Goal: Information Seeking & Learning: Learn about a topic

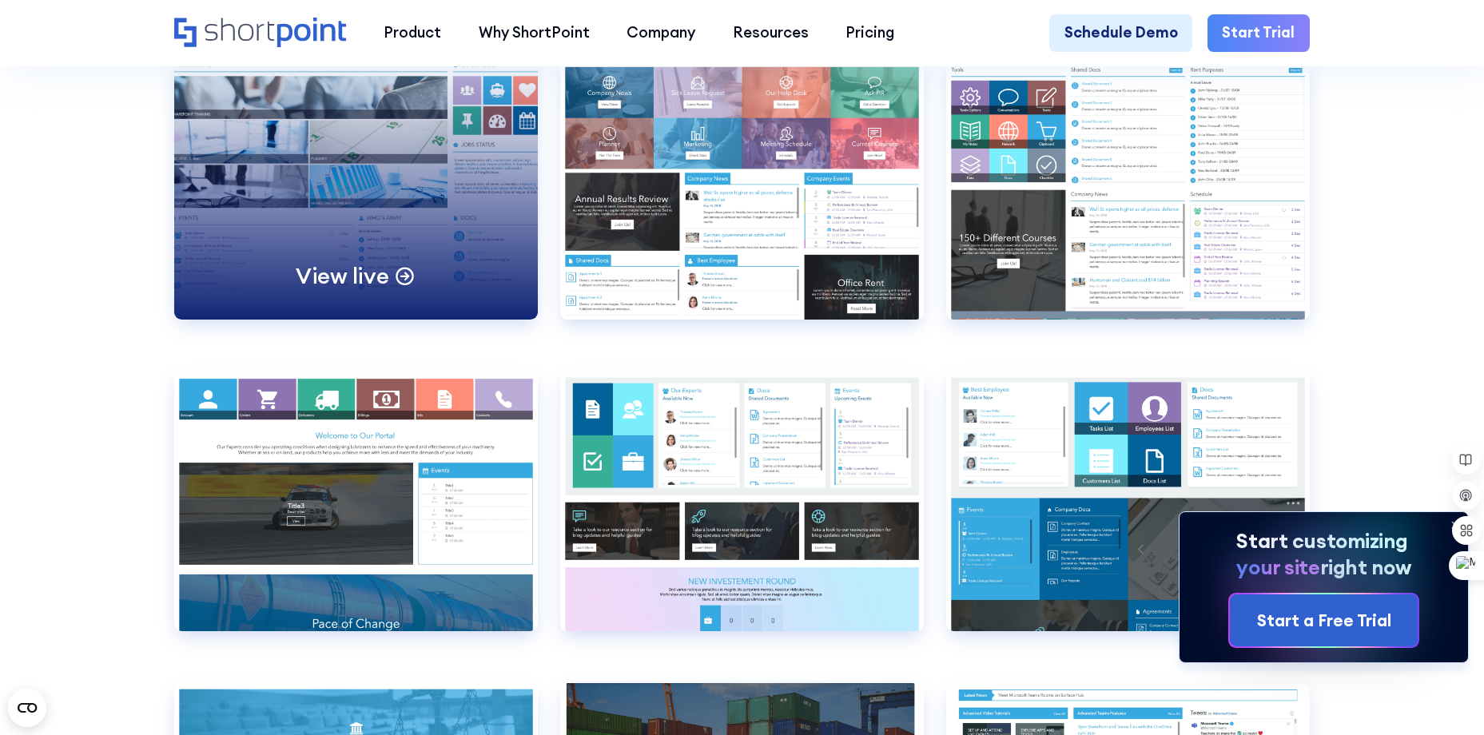
click at [488, 307] on div "View live" at bounding box center [356, 190] width 364 height 260
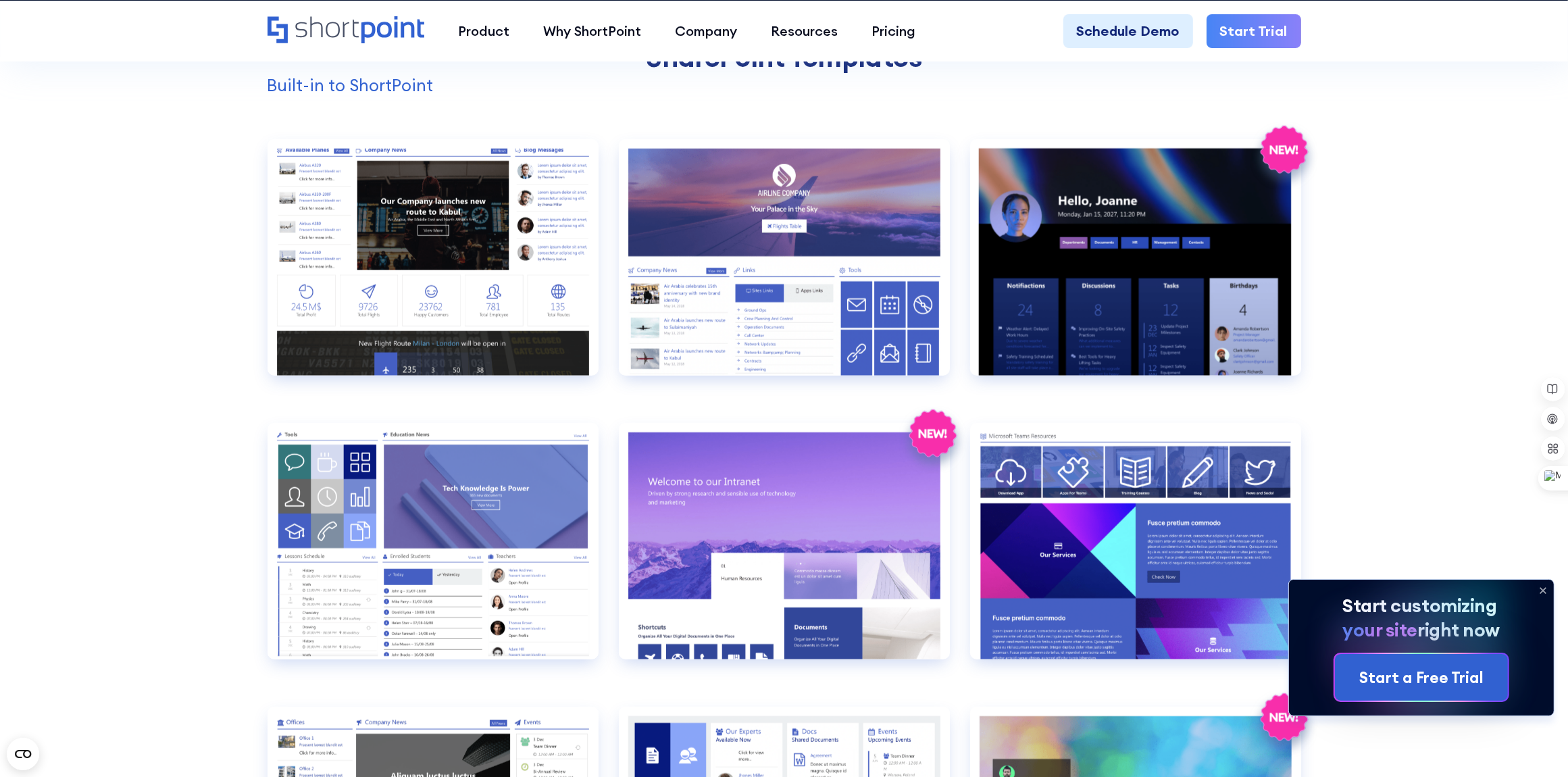
scroll to position [1042, 0]
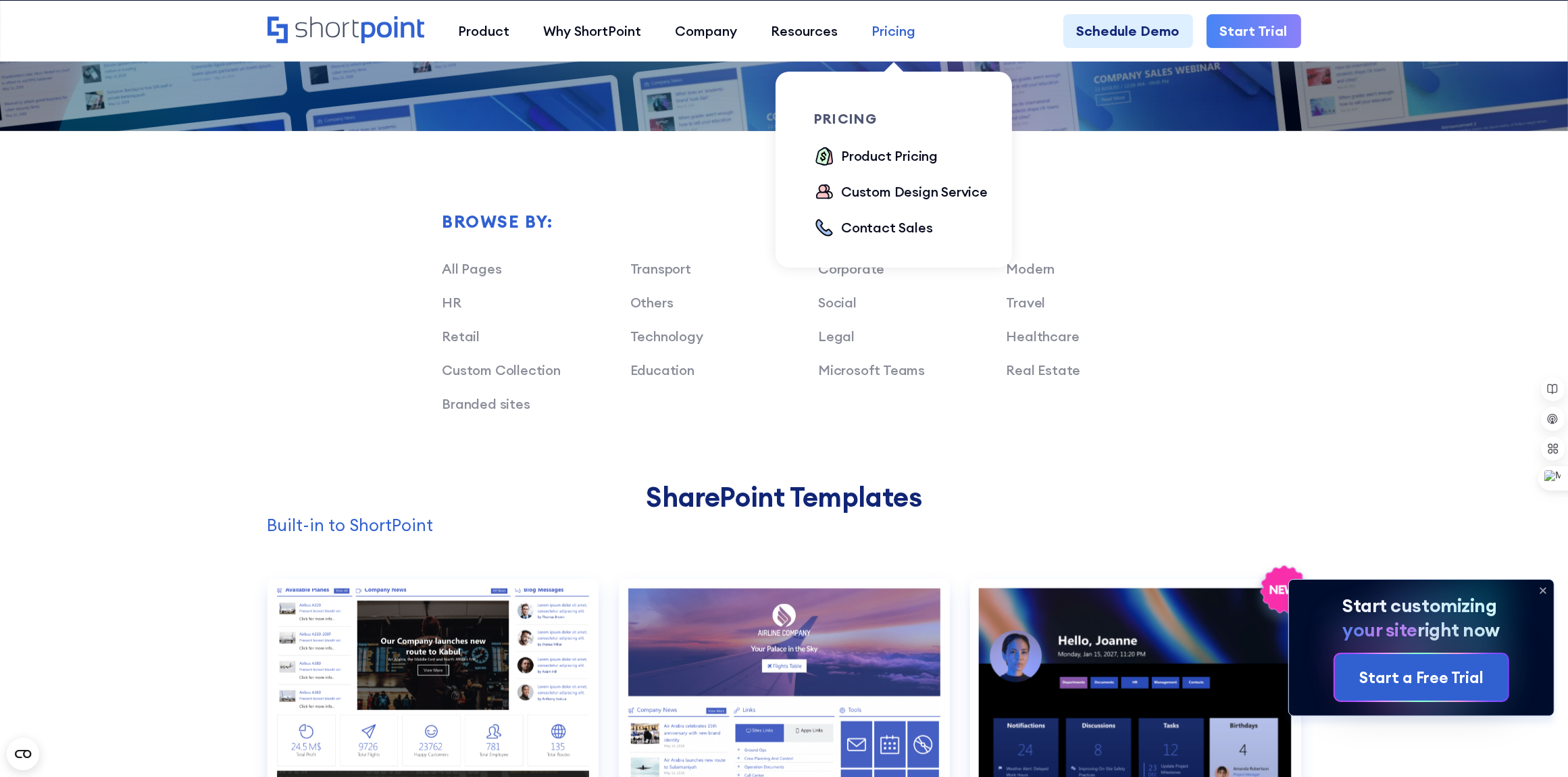
click at [889, 27] on div "Pricing" at bounding box center [893, 31] width 44 height 20
click at [874, 162] on div "Product Pricing" at bounding box center [889, 156] width 96 height 20
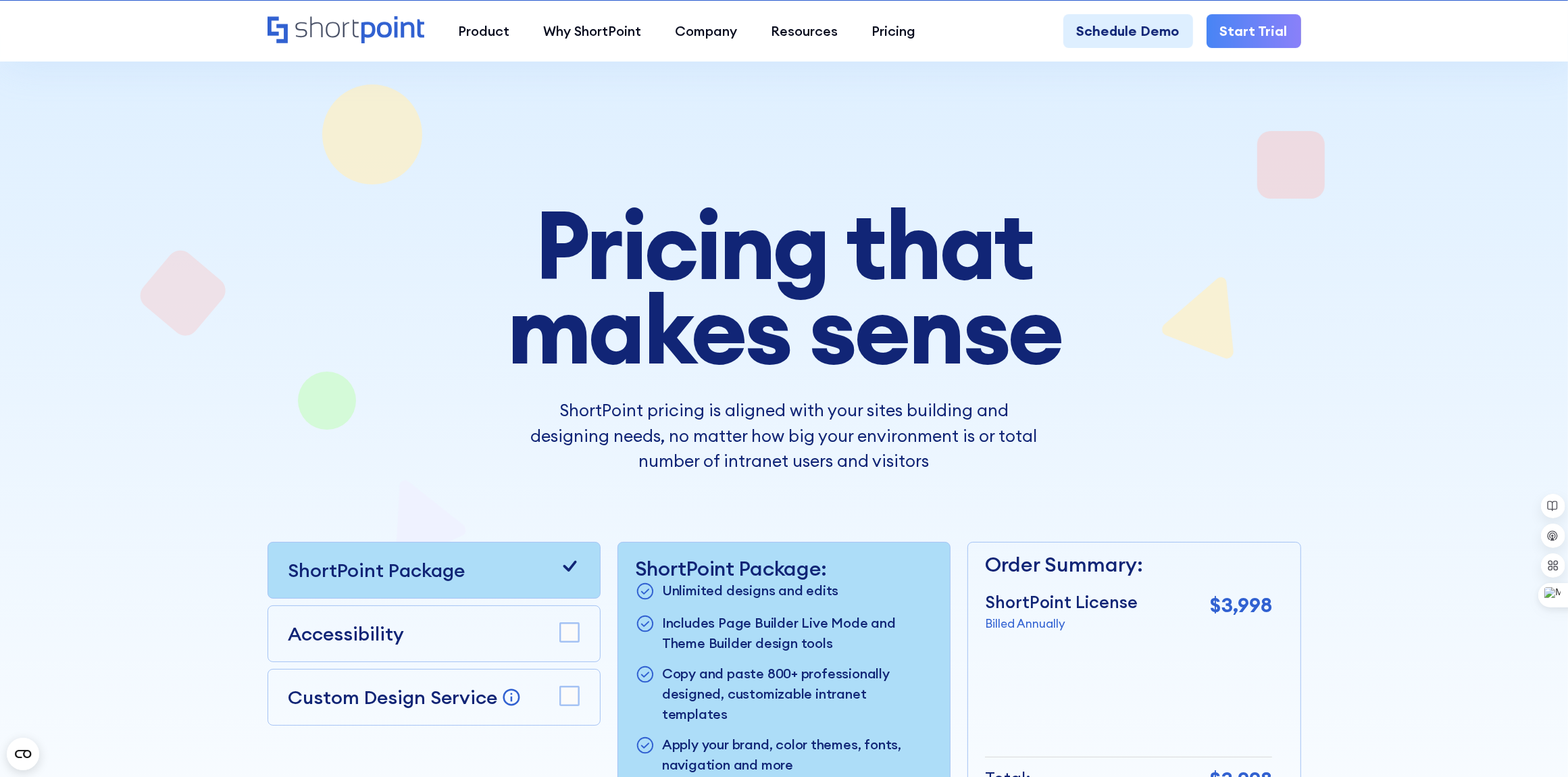
scroll to position [338, 0]
